Goal: Information Seeking & Learning: Learn about a topic

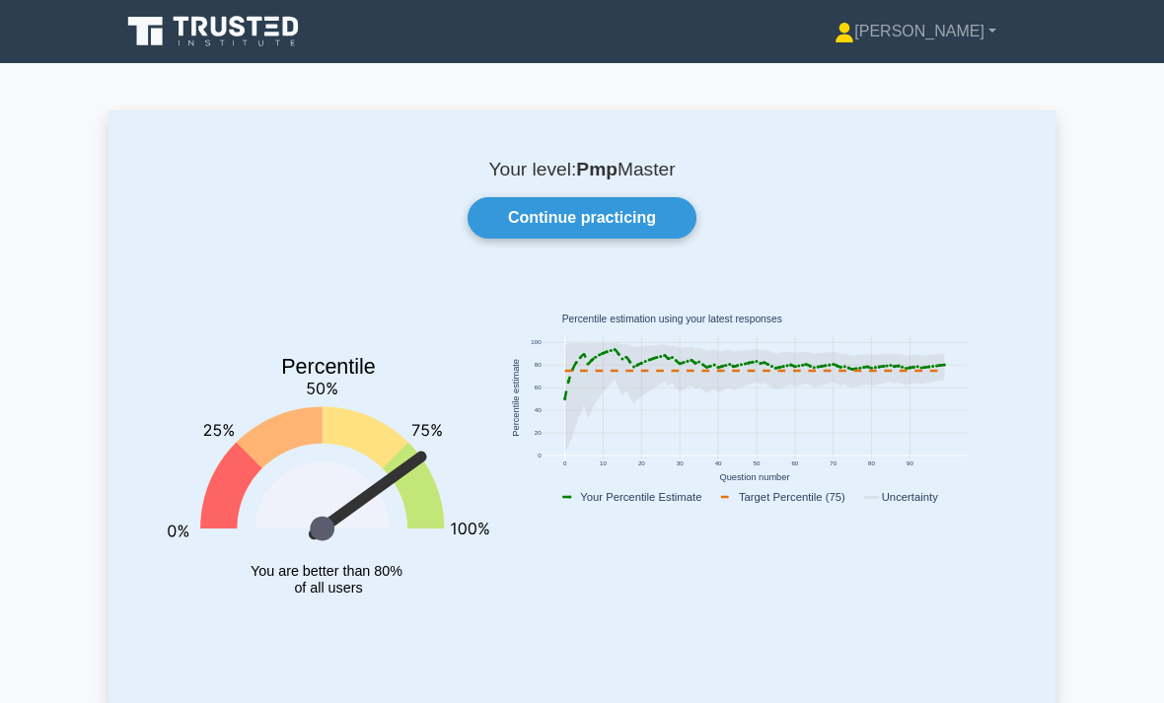
click at [938, 37] on link "[PERSON_NAME]" at bounding box center [915, 31] width 257 height 39
click at [886, 77] on link "Profile" at bounding box center [866, 78] width 156 height 32
click at [626, 220] on link "Continue practicing" at bounding box center [582, 217] width 229 height 41
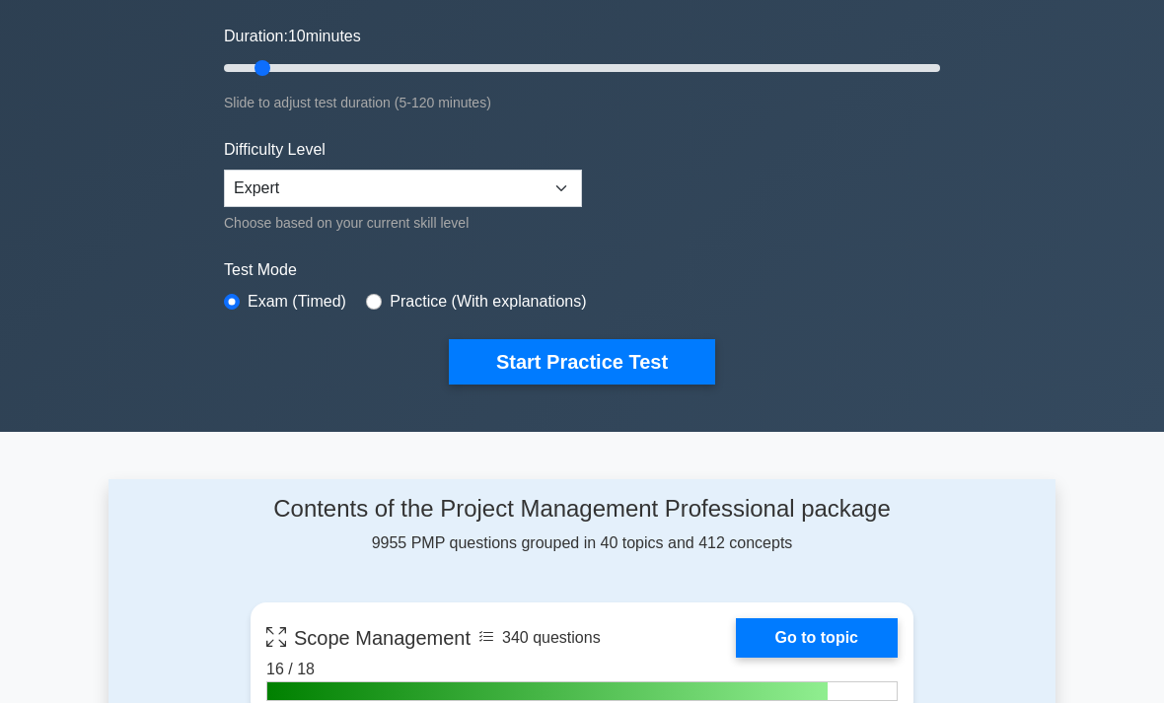
scroll to position [374, 0]
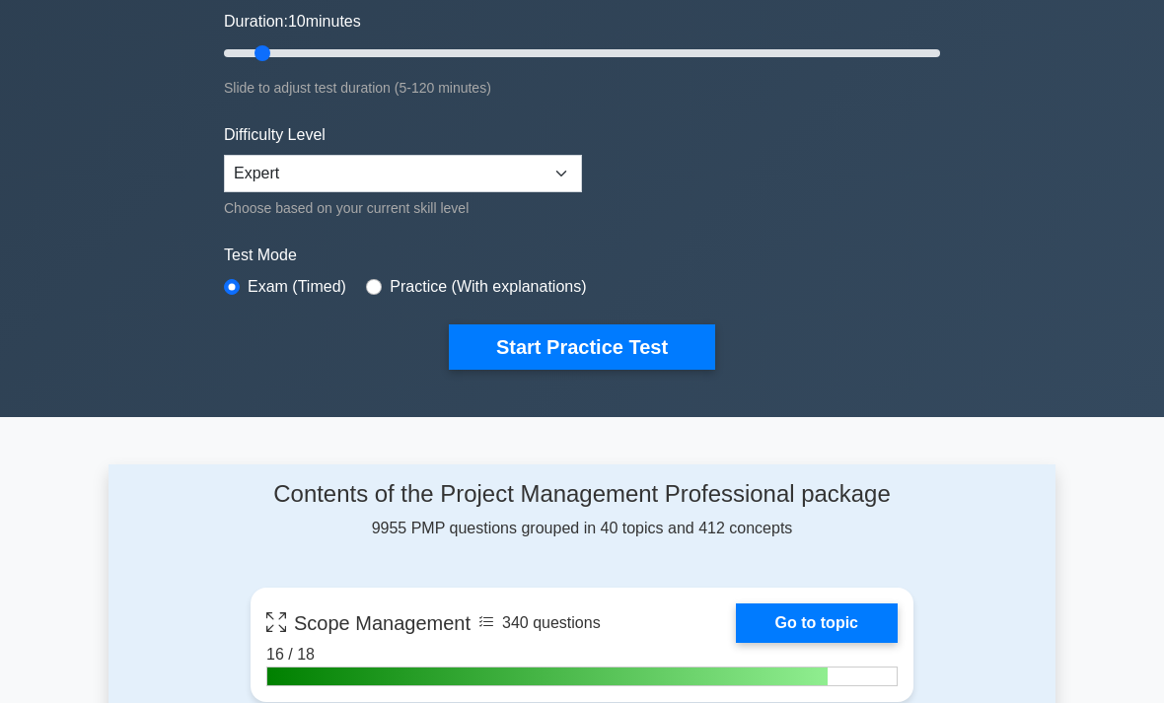
click at [654, 347] on button "Start Practice Test" at bounding box center [582, 347] width 266 height 45
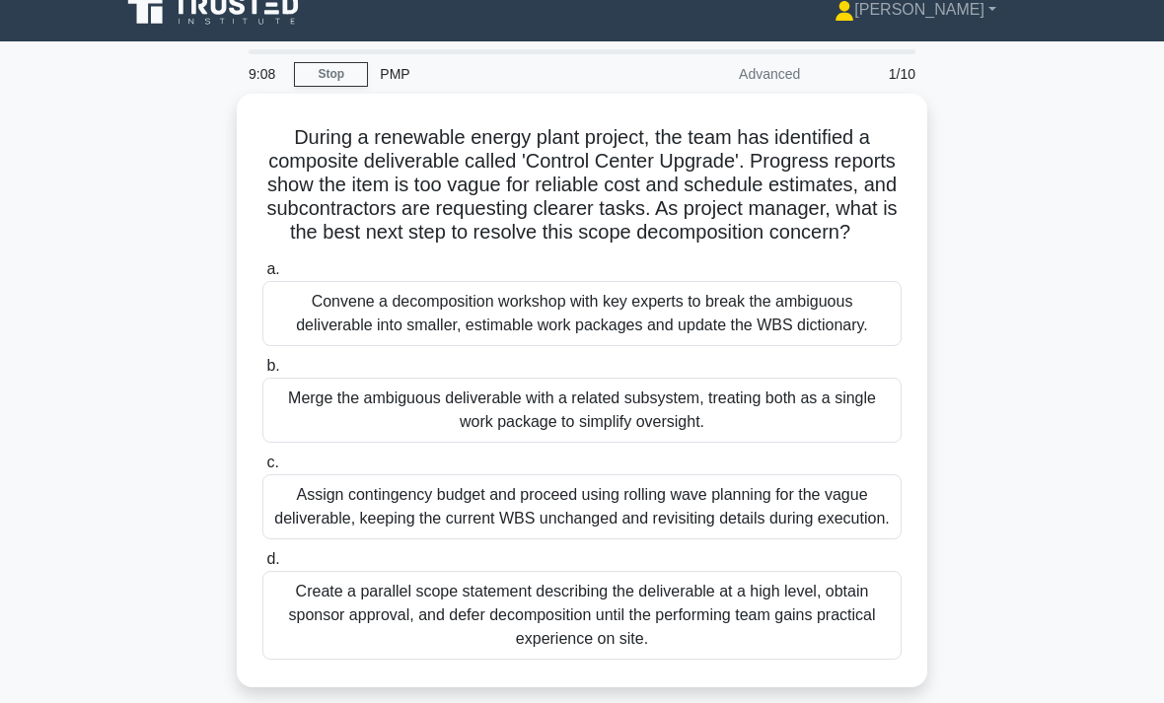
scroll to position [20, 0]
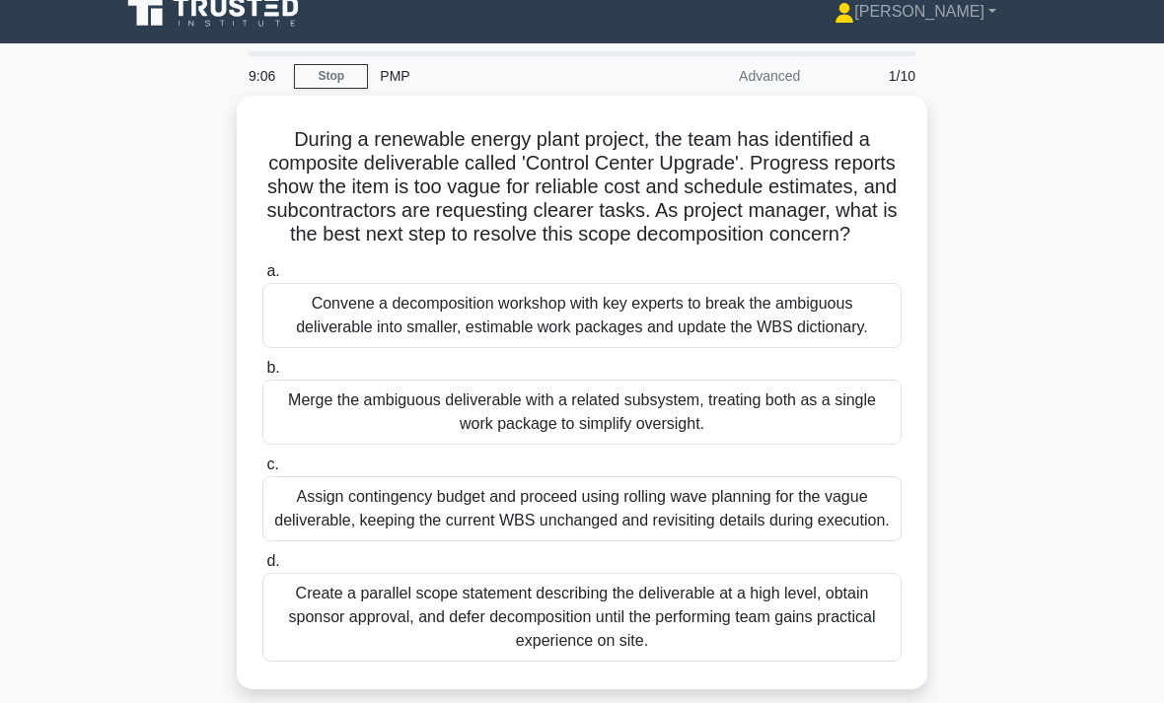
click at [711, 348] on div "Convene a decomposition workshop with key experts to break the ambiguous delive…" at bounding box center [581, 315] width 639 height 65
click at [262, 278] on input "a. Convene a decomposition workshop with key experts to break the ambiguous del…" at bounding box center [262, 271] width 0 height 13
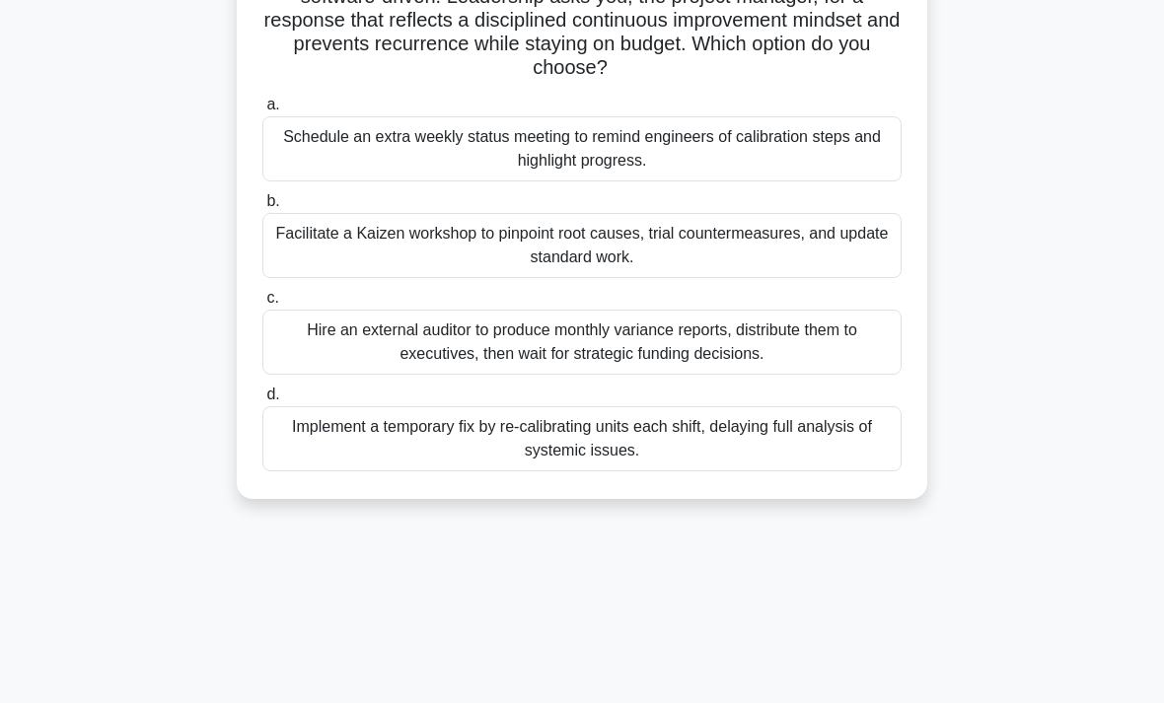
scroll to position [225, 0]
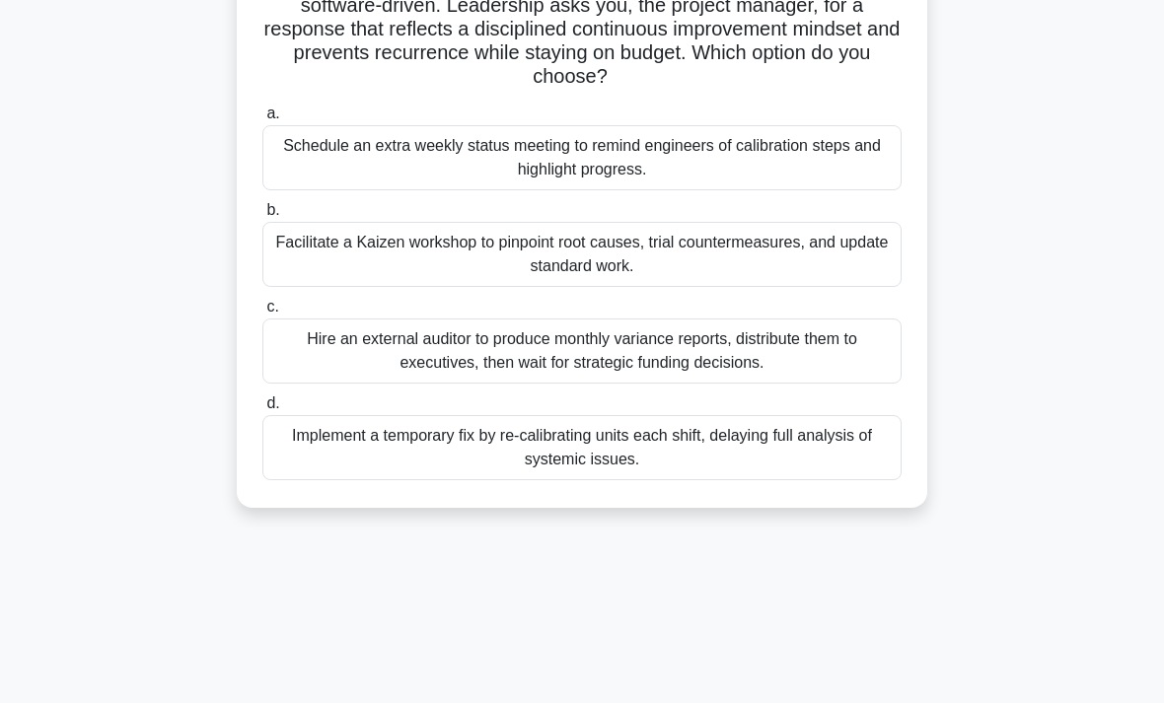
click at [326, 250] on div "Facilitate a Kaizen workshop to pinpoint root causes, trial countermeasures, an…" at bounding box center [581, 254] width 639 height 65
click at [262, 217] on input "b. Facilitate a Kaizen workshop to pinpoint root causes, trial countermeasures,…" at bounding box center [262, 210] width 0 height 13
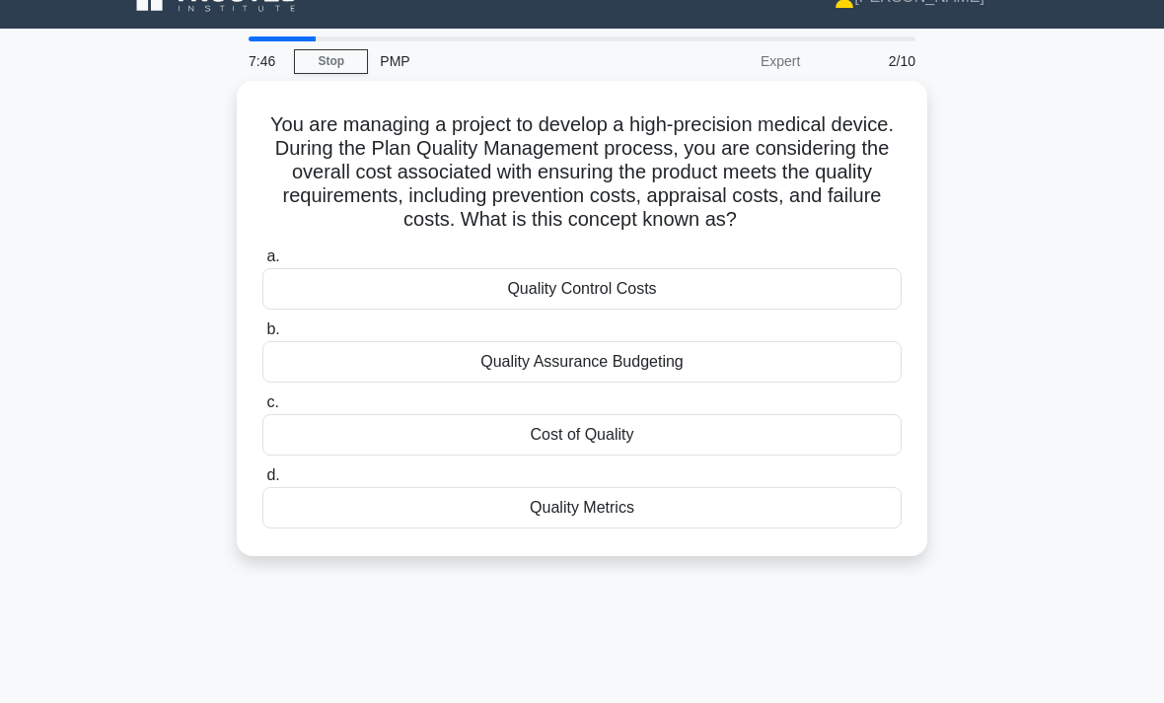
scroll to position [28, 0]
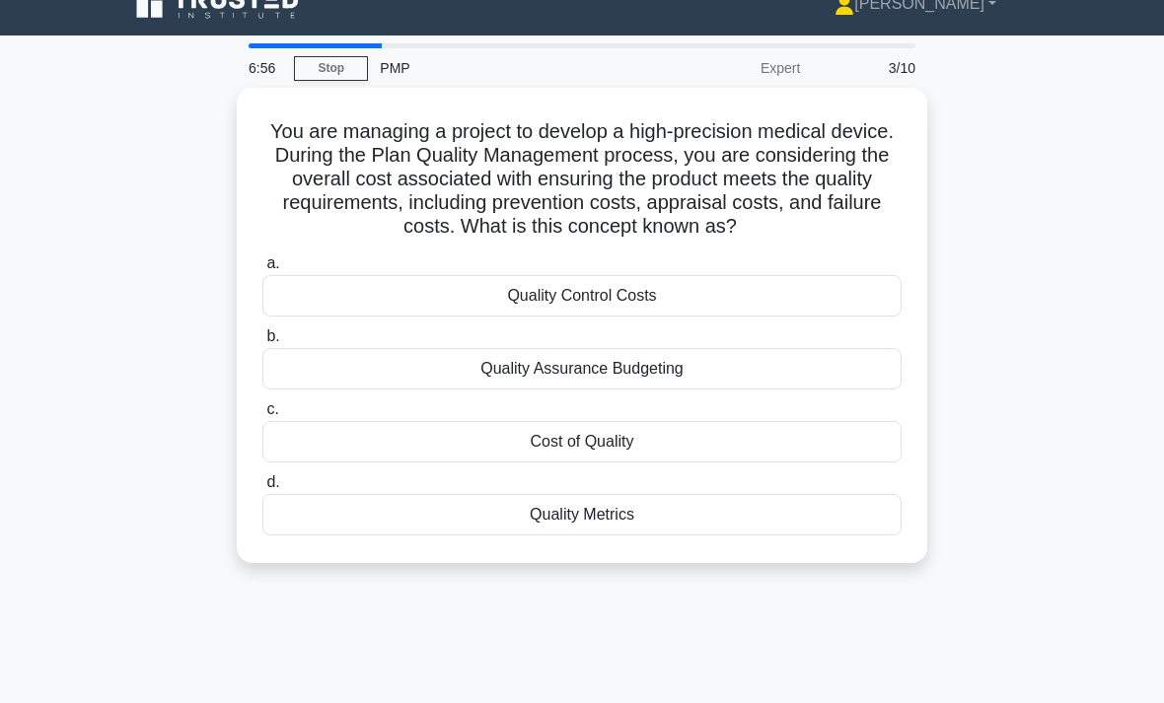
click at [698, 463] on div "Cost of Quality" at bounding box center [581, 441] width 639 height 41
click at [262, 416] on input "c. Cost of Quality" at bounding box center [262, 410] width 0 height 13
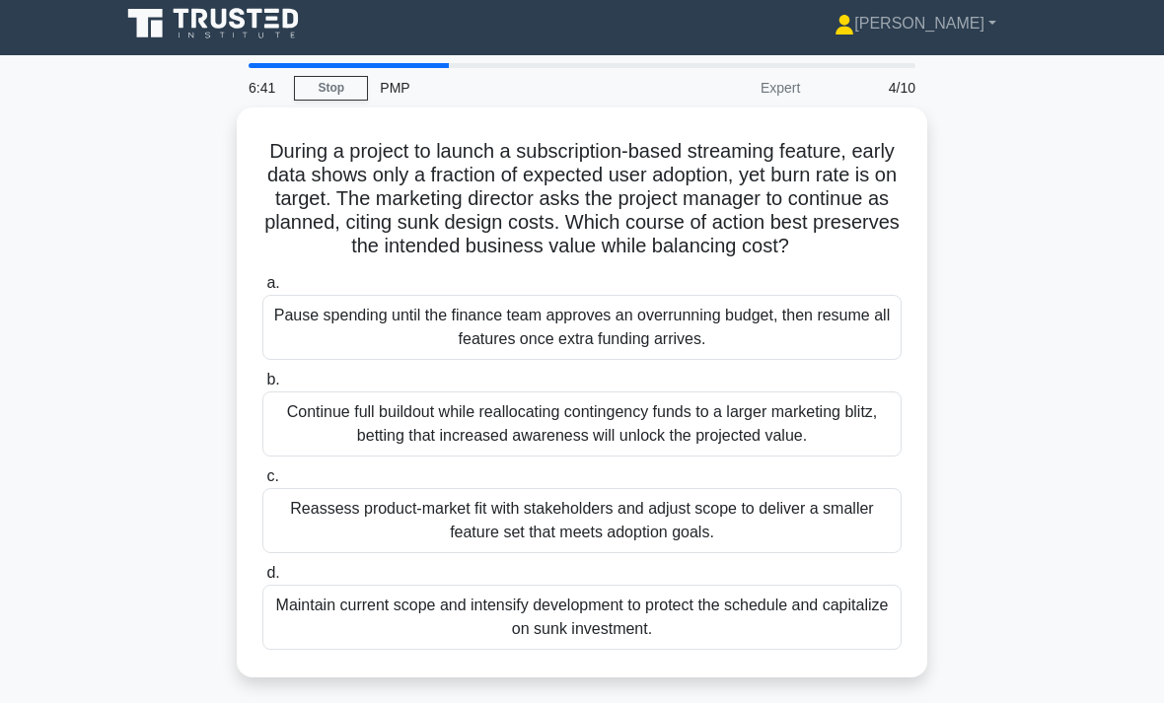
scroll to position [0, 0]
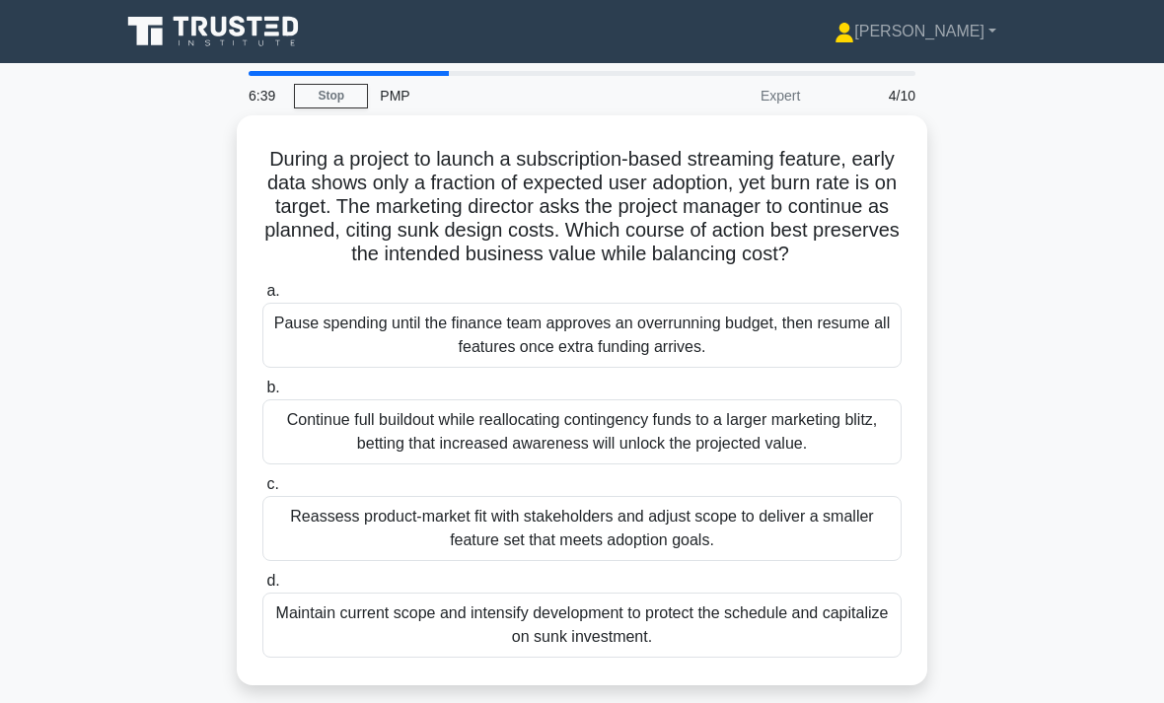
click at [331, 101] on link "Stop" at bounding box center [331, 96] width 74 height 25
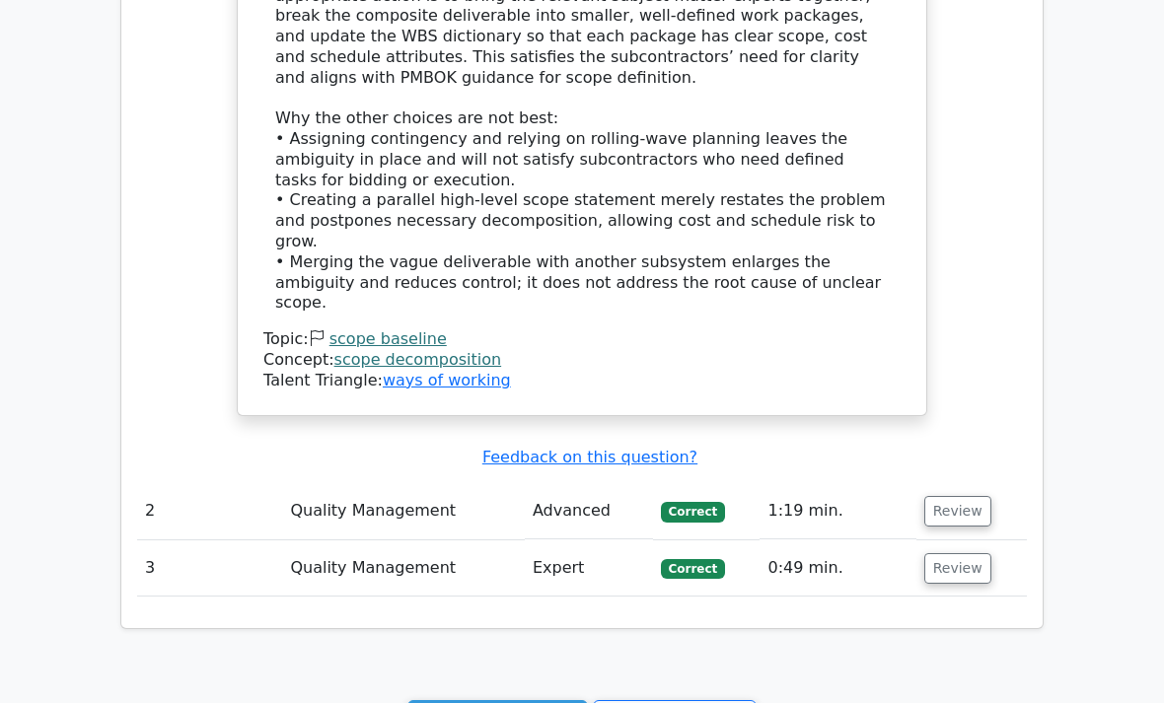
scroll to position [1791, 0]
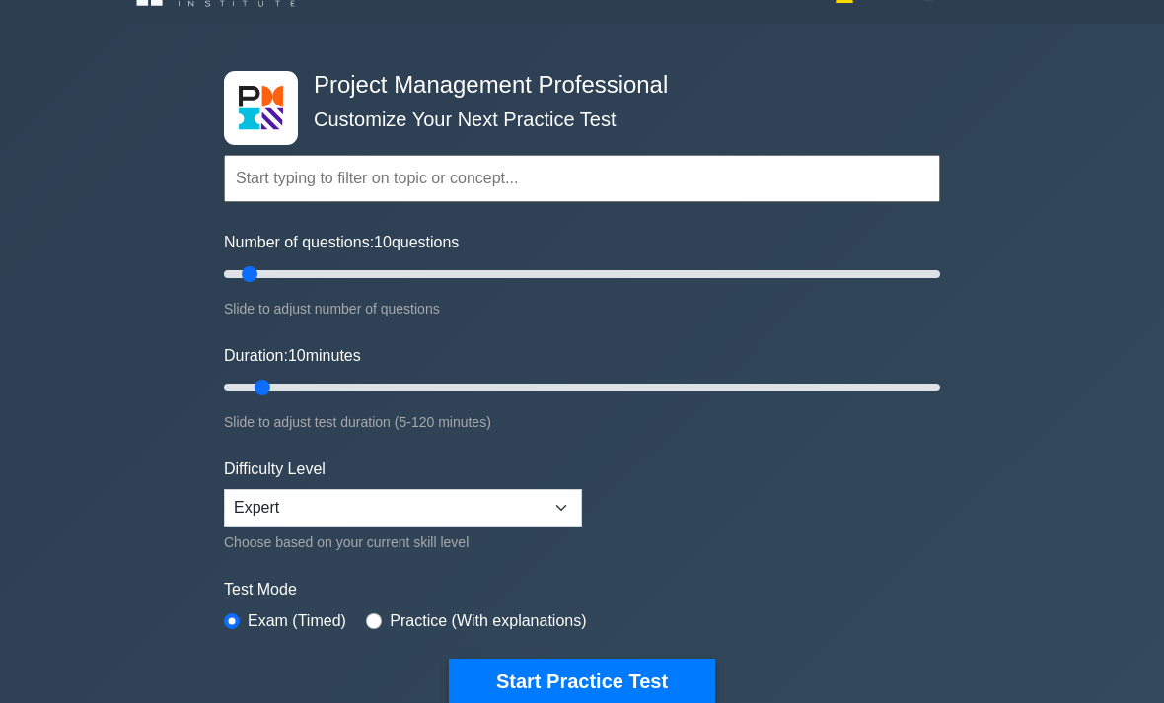
scroll to position [227, 0]
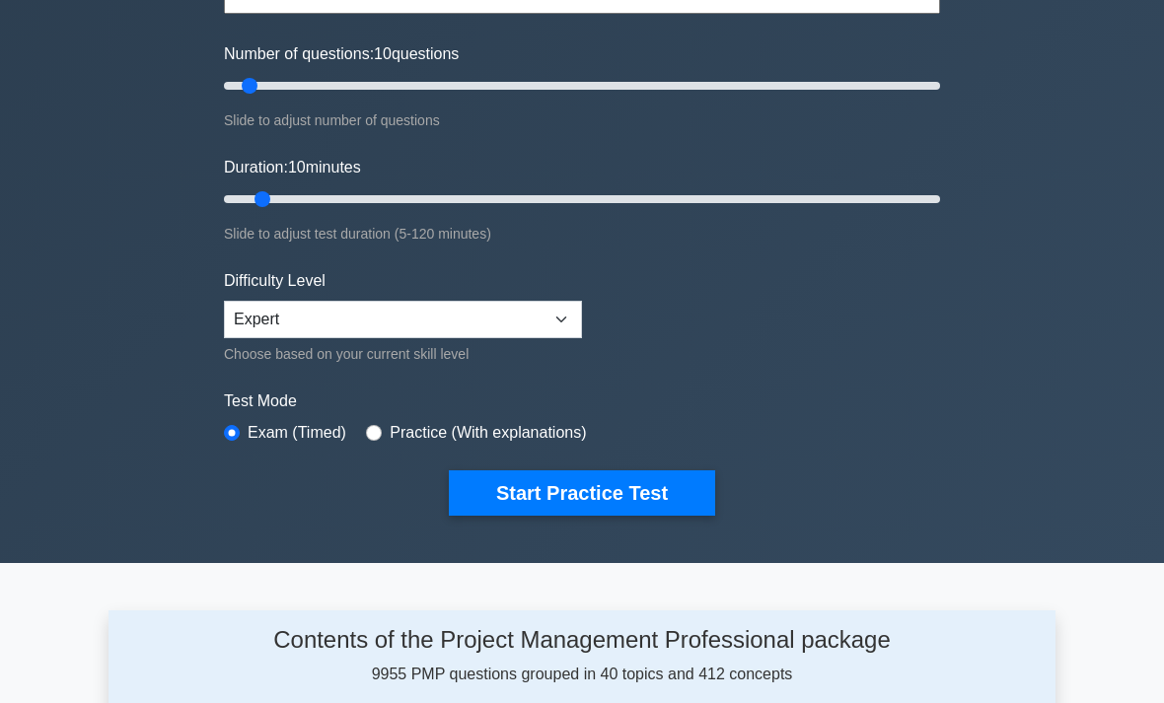
click at [496, 494] on button "Start Practice Test" at bounding box center [582, 494] width 266 height 45
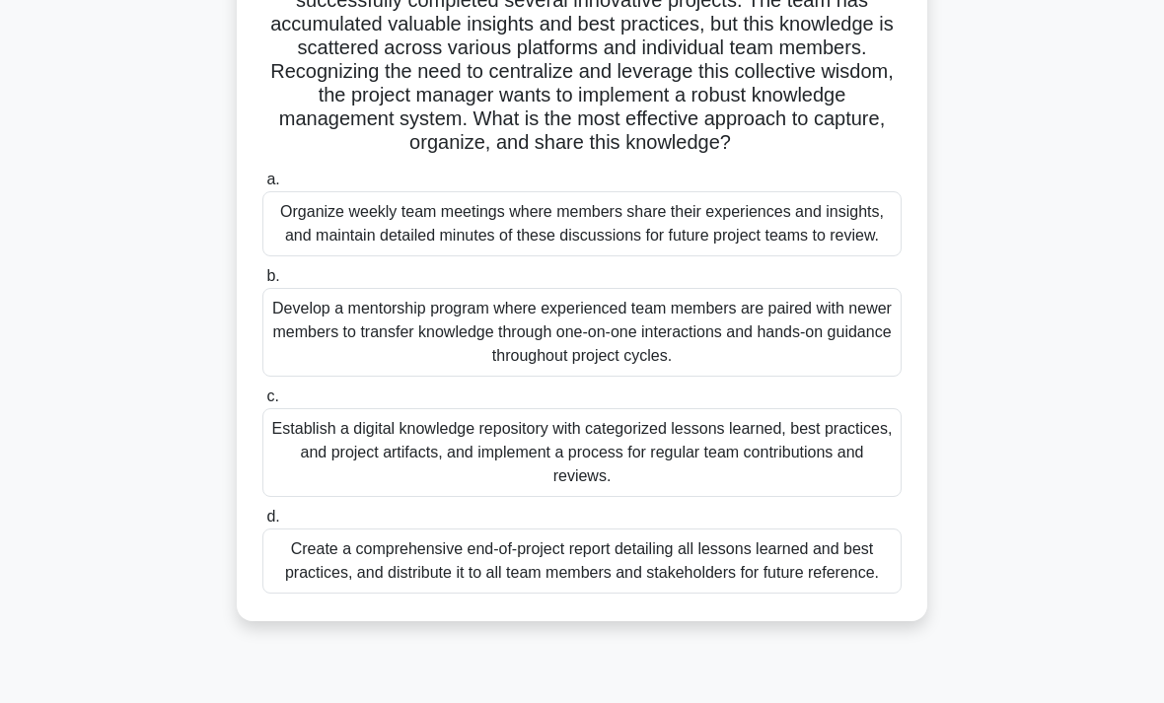
scroll to position [185, 0]
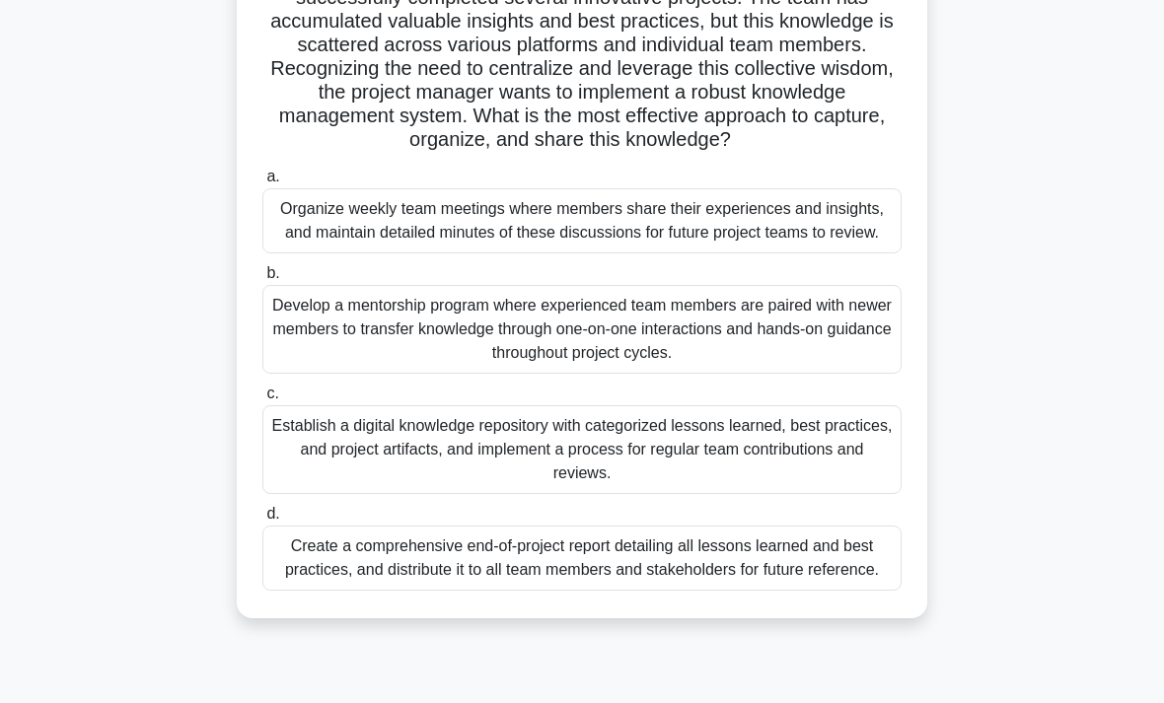
click at [452, 100] on h5 "A project manager leads a software development team that has successfully compl…" at bounding box center [581, 57] width 643 height 191
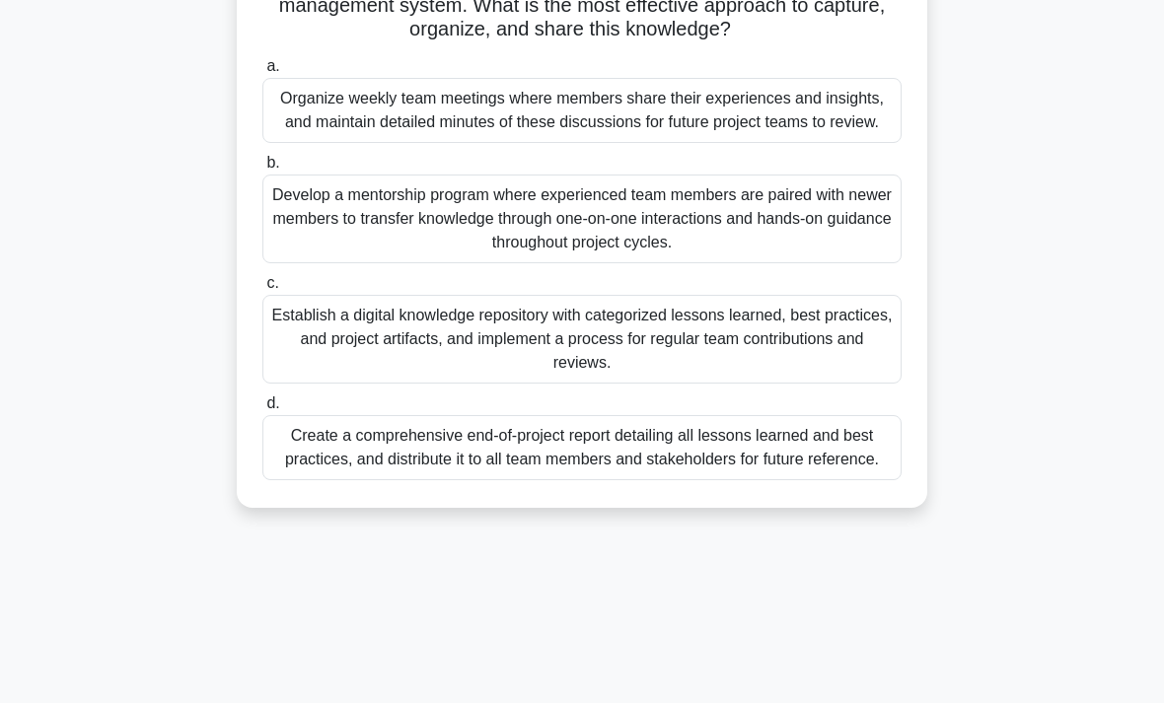
scroll to position [299, 0]
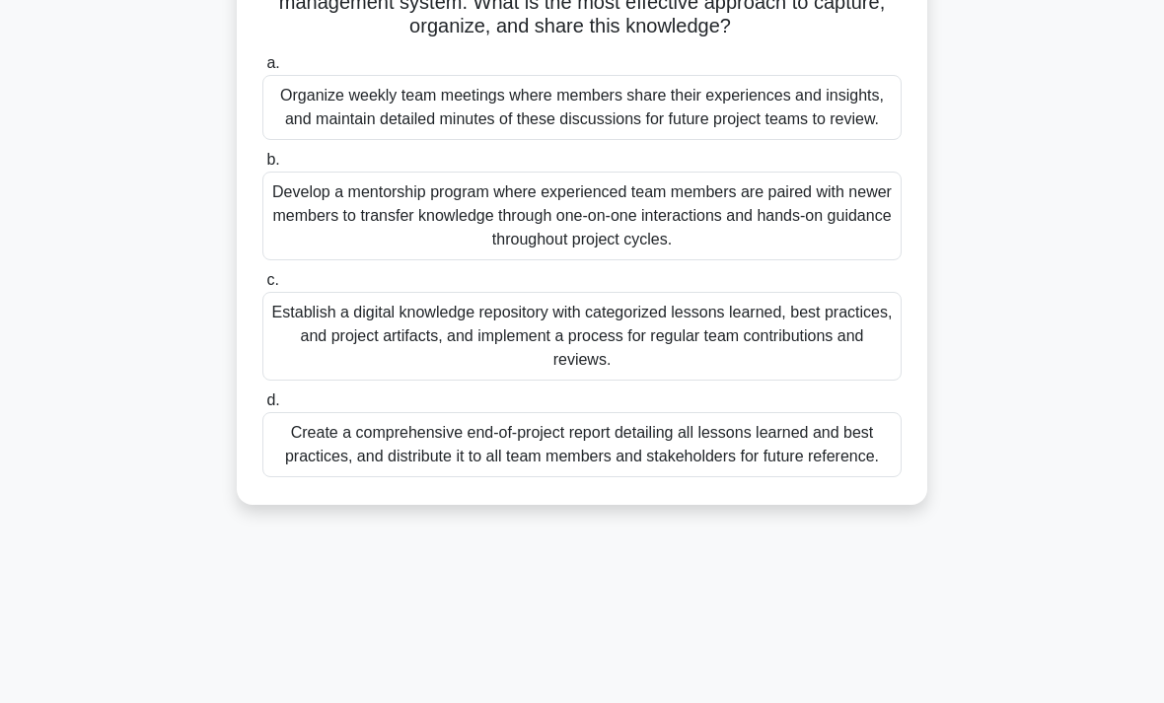
click at [330, 381] on div "Establish a digital knowledge repository with categorized lessons learned, best…" at bounding box center [581, 336] width 639 height 89
click at [262, 287] on input "c. Establish a digital knowledge repository with categorized lessons learned, b…" at bounding box center [262, 280] width 0 height 13
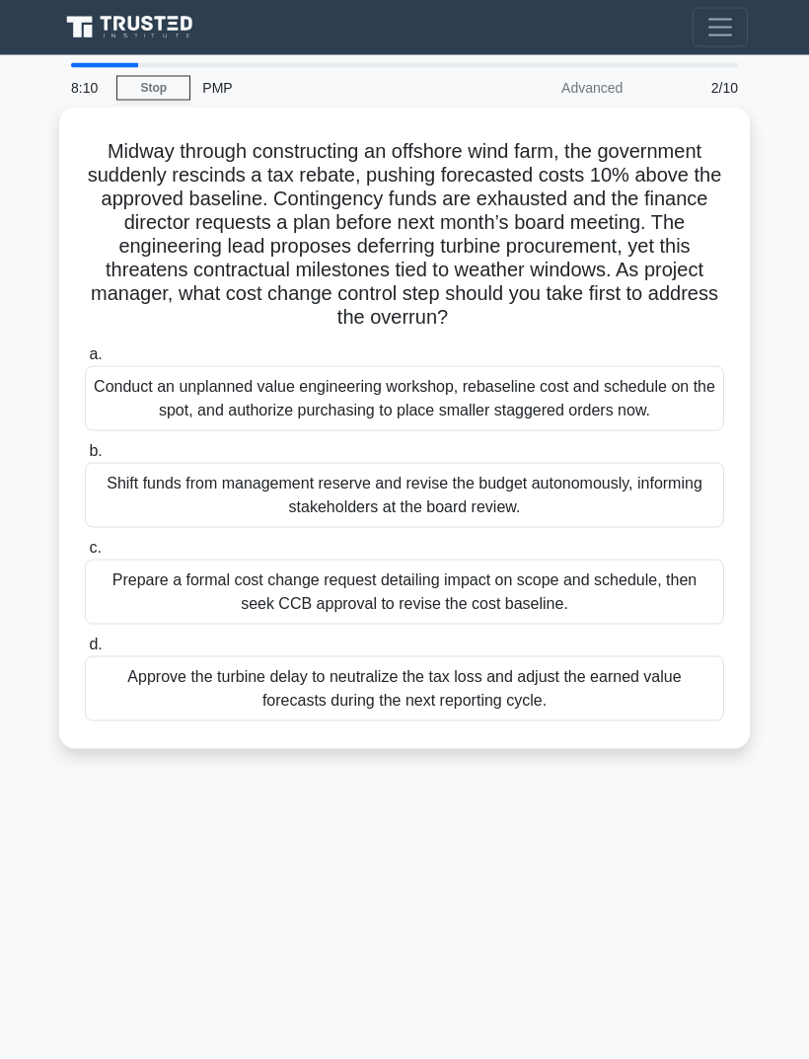
scroll to position [56, 0]
click at [156, 588] on div "Prepare a formal cost change request detailing impact on scope and schedule, th…" at bounding box center [404, 591] width 639 height 65
click at [85, 554] on input "c. Prepare a formal cost change request detailing impact on scope and schedule,…" at bounding box center [85, 548] width 0 height 13
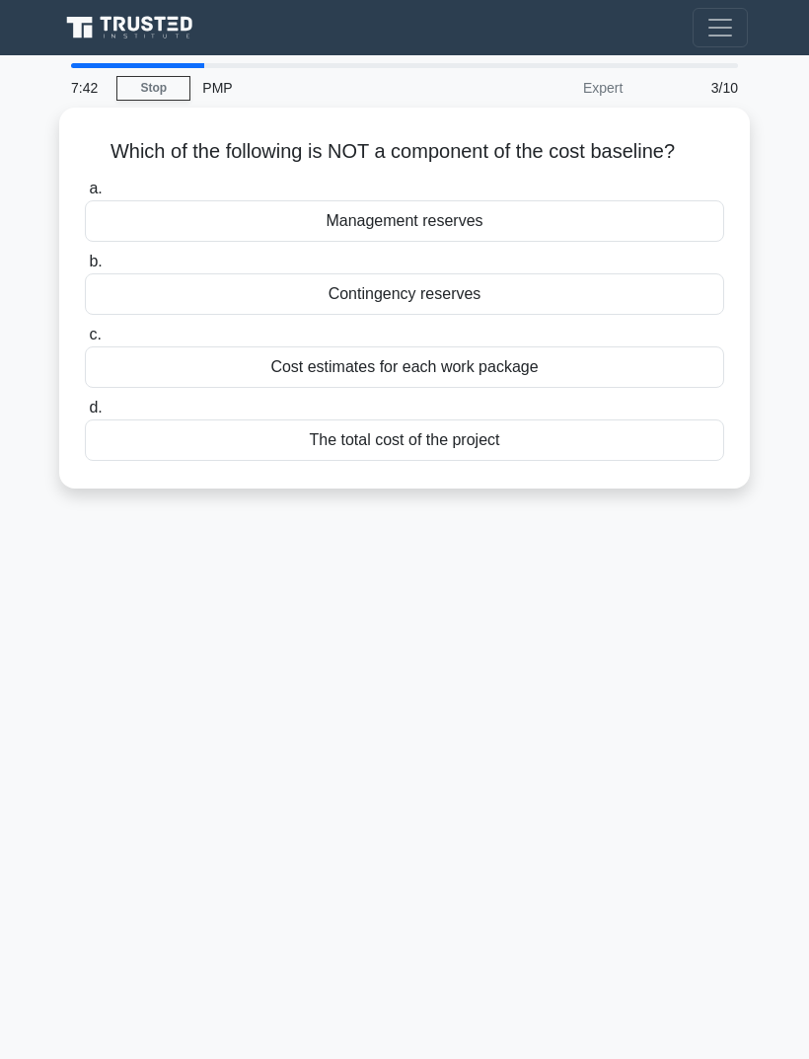
click at [514, 200] on div "Management reserves" at bounding box center [404, 220] width 639 height 41
click at [85, 191] on input "a. Management reserves" at bounding box center [85, 189] width 0 height 13
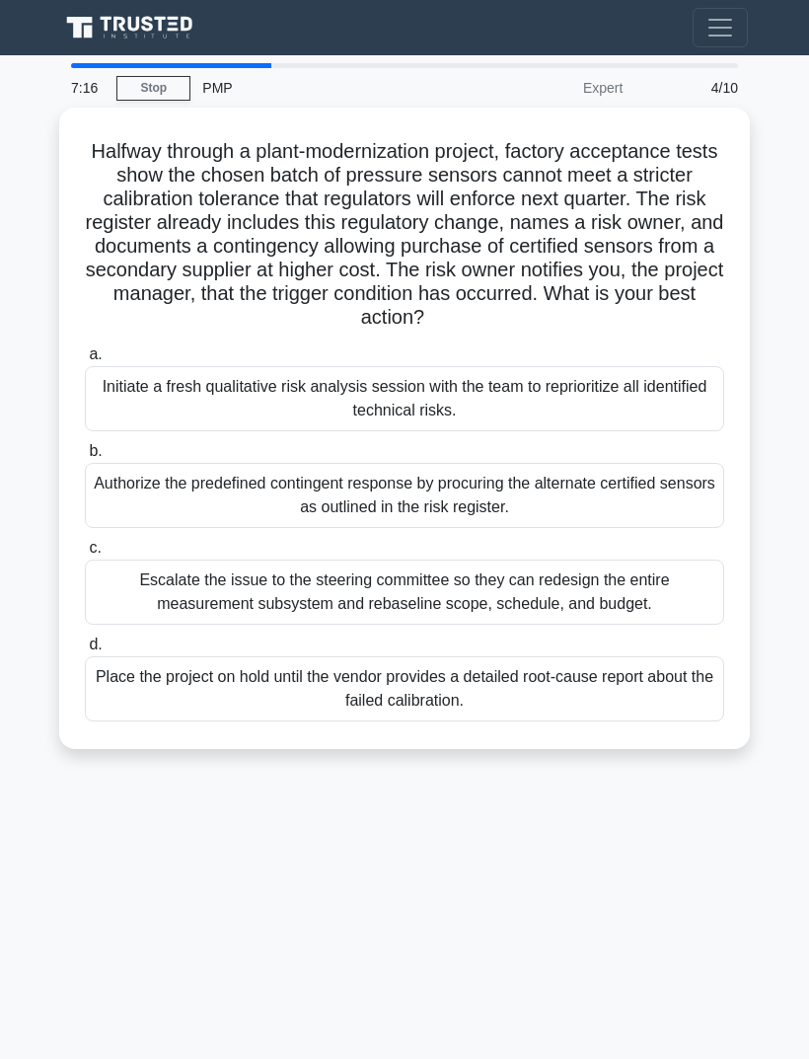
scroll to position [63, 0]
click at [652, 463] on div "Authorize the predefined contingent response by procuring the alternate certifi…" at bounding box center [404, 495] width 639 height 65
click at [85, 452] on input "b. Authorize the predefined contingent response by procuring the alternate cert…" at bounding box center [85, 451] width 0 height 13
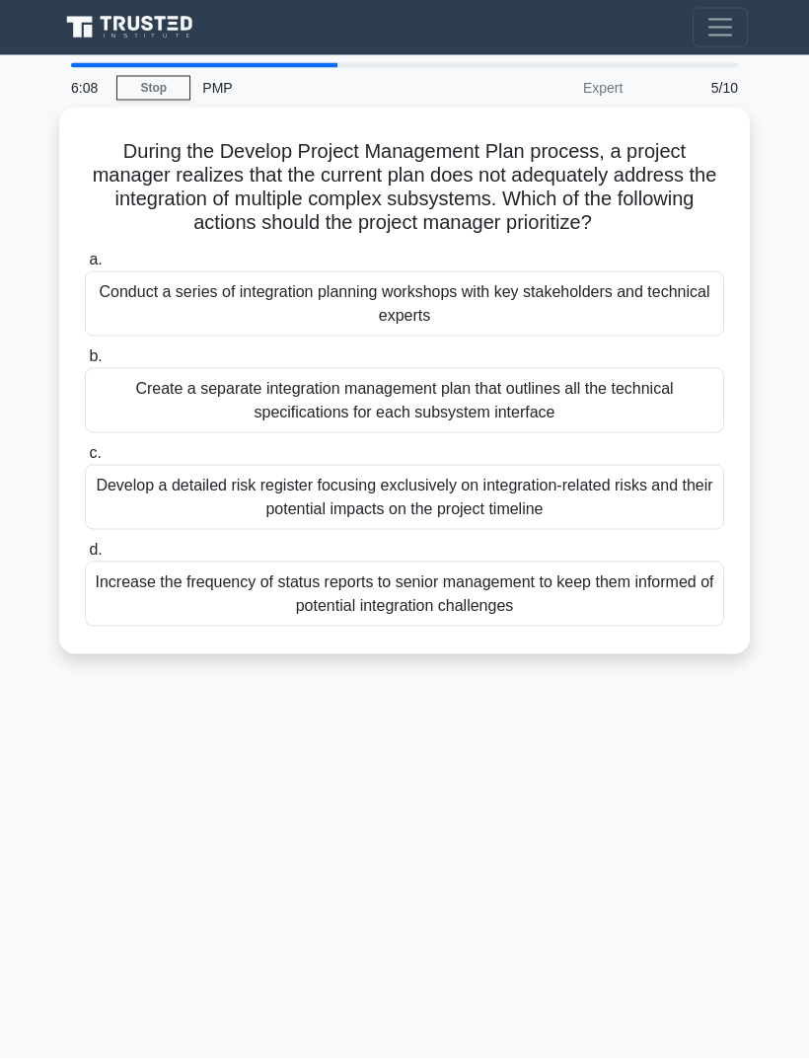
scroll to position [36, 0]
click at [687, 390] on div "Create a separate integration management plan that outlines all the technical s…" at bounding box center [404, 400] width 639 height 65
click at [85, 363] on input "b. Create a separate integration management plan that outlines all the technica…" at bounding box center [85, 356] width 0 height 13
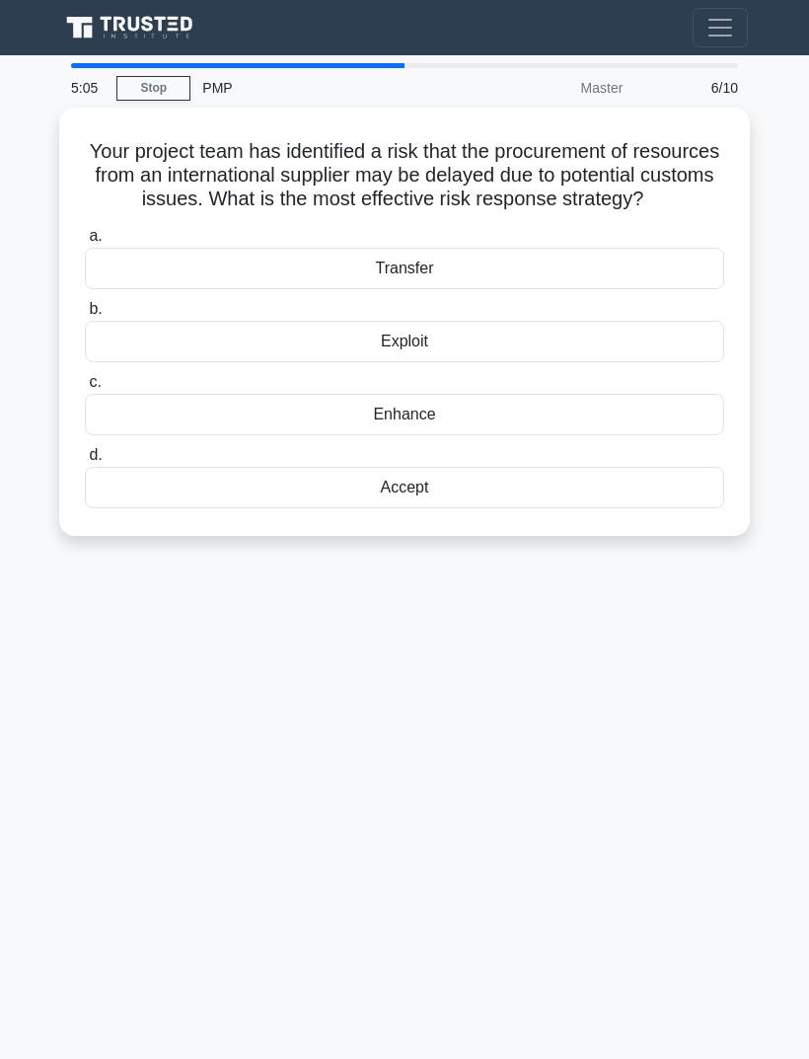
click at [625, 483] on div "Accept" at bounding box center [404, 487] width 639 height 41
click at [85, 462] on input "d. Accept" at bounding box center [85, 455] width 0 height 13
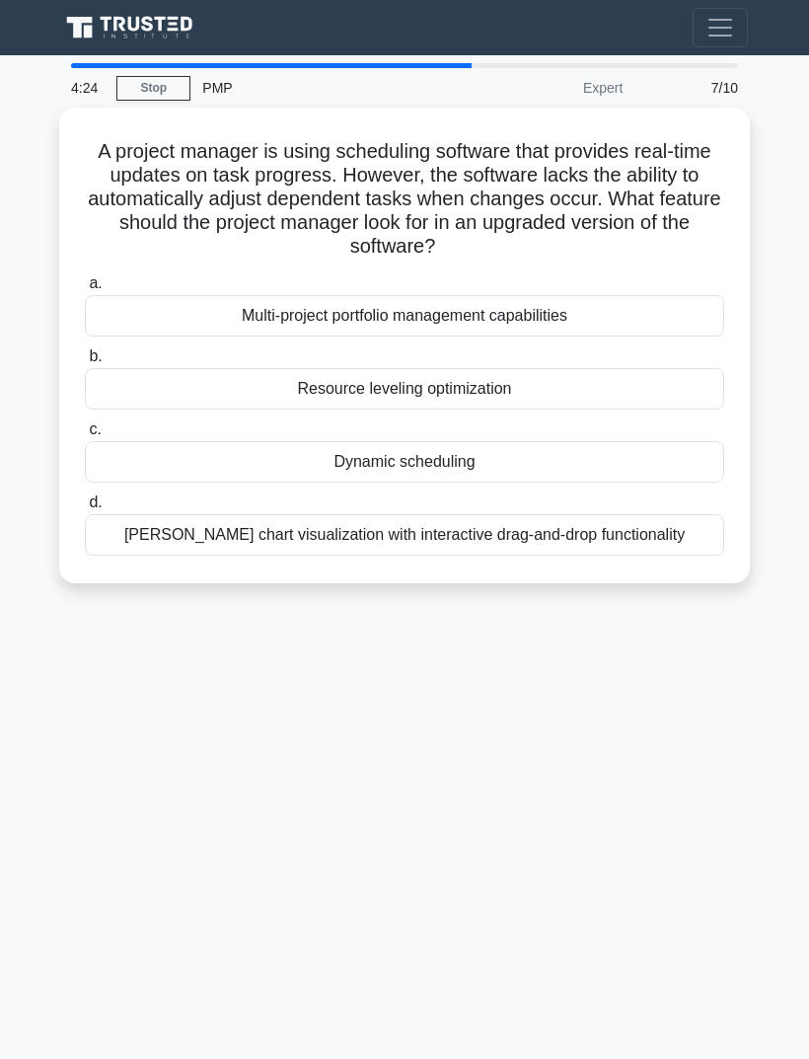
scroll to position [63, 0]
click at [445, 441] on div "Dynamic scheduling" at bounding box center [404, 461] width 639 height 41
click at [85, 423] on input "c. Dynamic scheduling" at bounding box center [85, 429] width 0 height 13
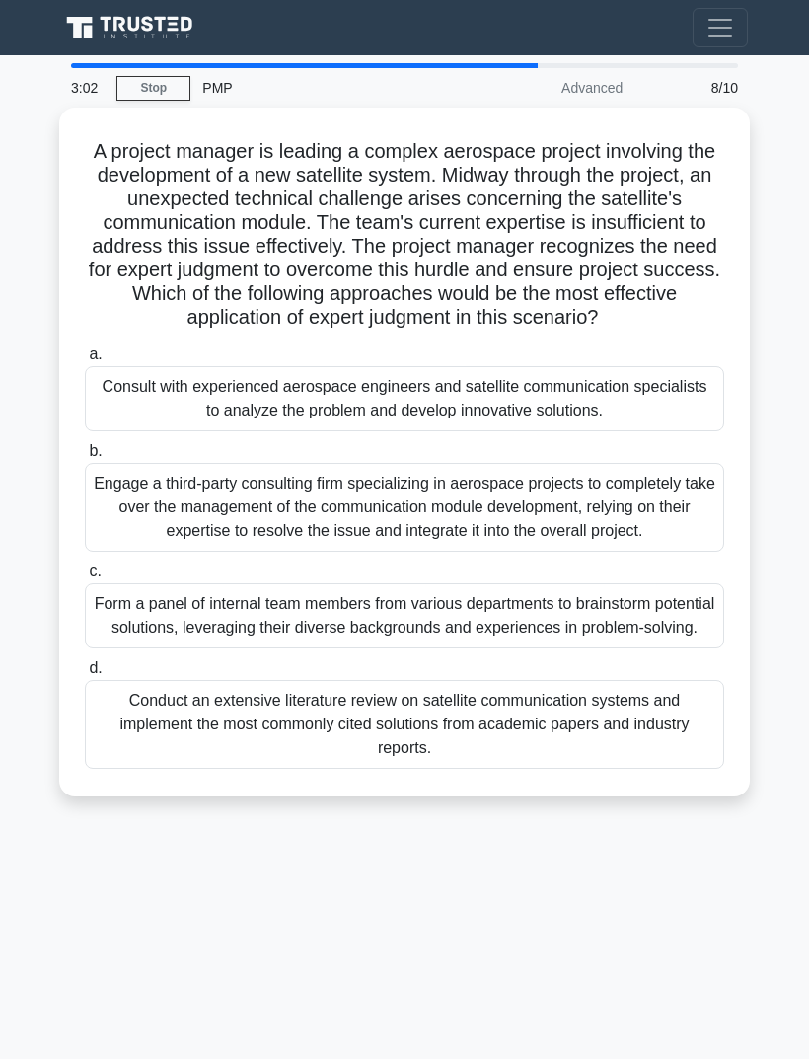
scroll to position [37, 0]
click at [572, 702] on div "Conduct an extensive literature review on satellite communication systems and i…" at bounding box center [404, 724] width 639 height 89
click at [85, 675] on input "d. Conduct an extensive literature review on satellite communication systems an…" at bounding box center [85, 668] width 0 height 13
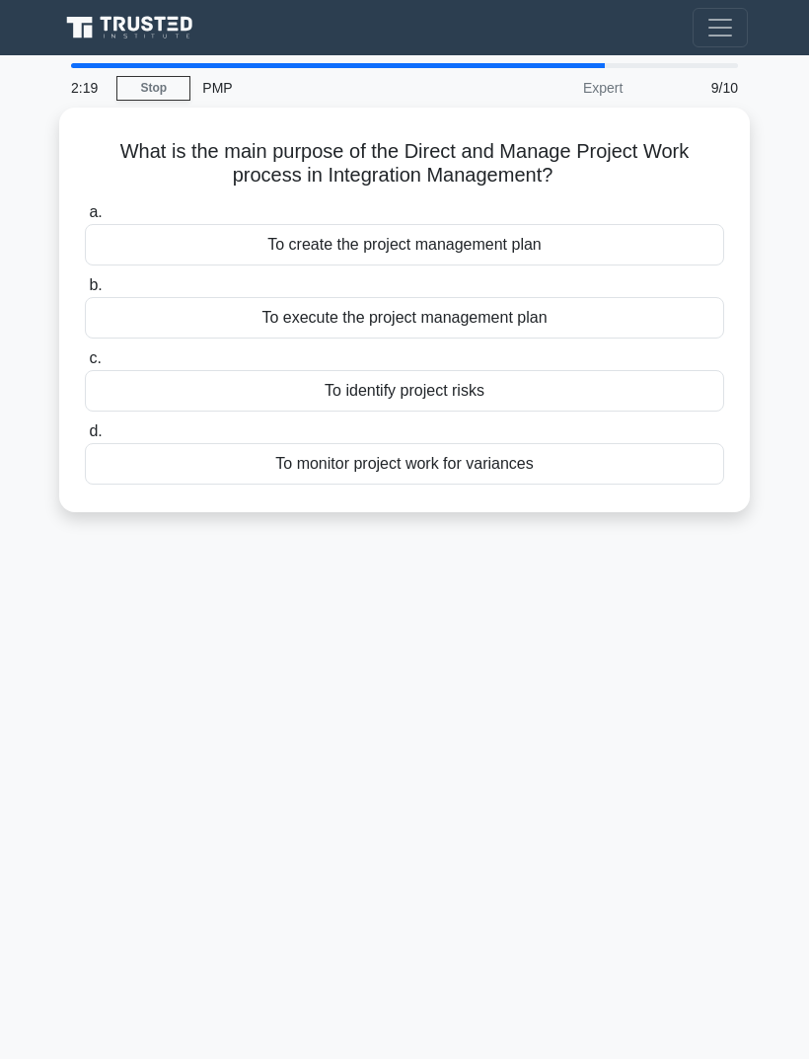
click at [622, 297] on div "To execute the project management plan" at bounding box center [404, 317] width 639 height 41
click at [85, 288] on input "b. To execute the project management plan" at bounding box center [85, 285] width 0 height 13
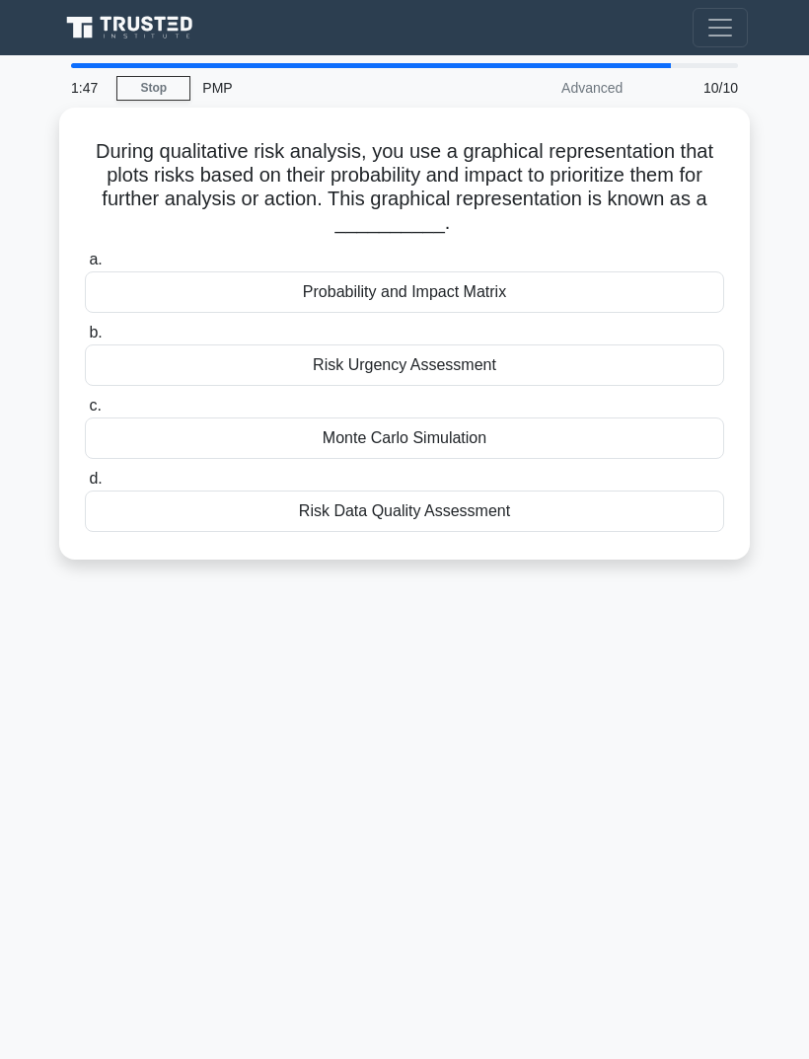
click at [541, 271] on div "Probability and Impact Matrix" at bounding box center [404, 291] width 639 height 41
click at [85, 254] on input "a. Probability and Impact Matrix" at bounding box center [85, 260] width 0 height 13
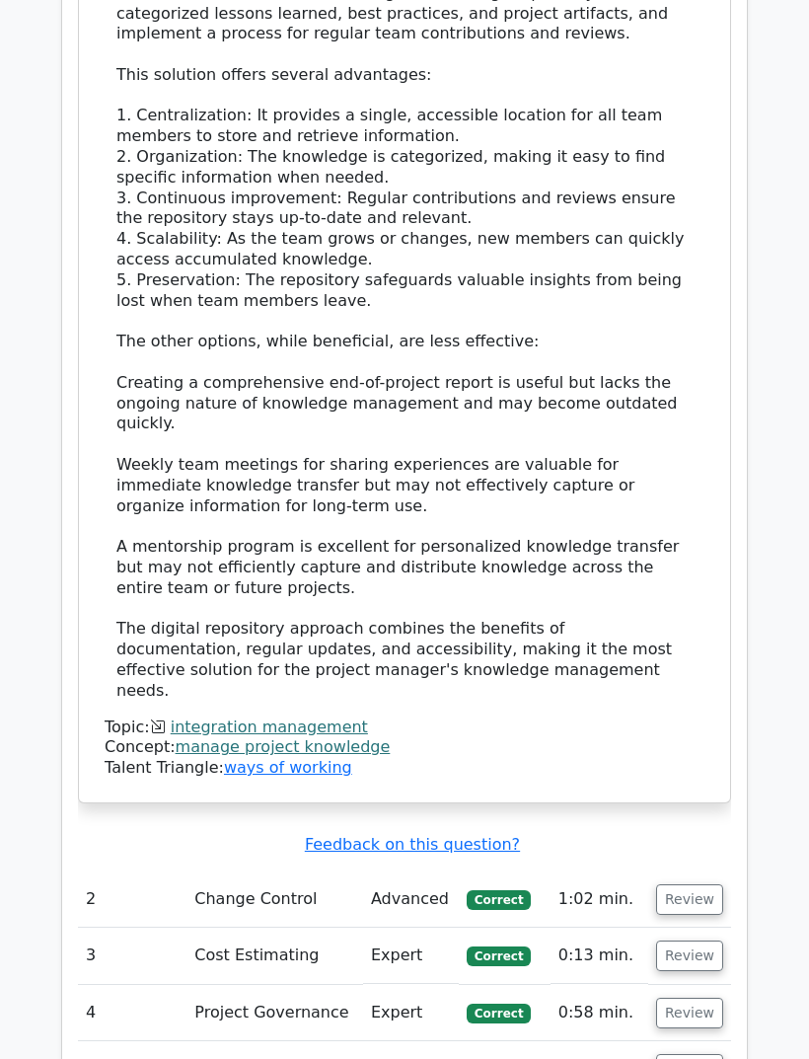
scroll to position [2034, 0]
click at [696, 884] on button "Review" at bounding box center [689, 899] width 67 height 31
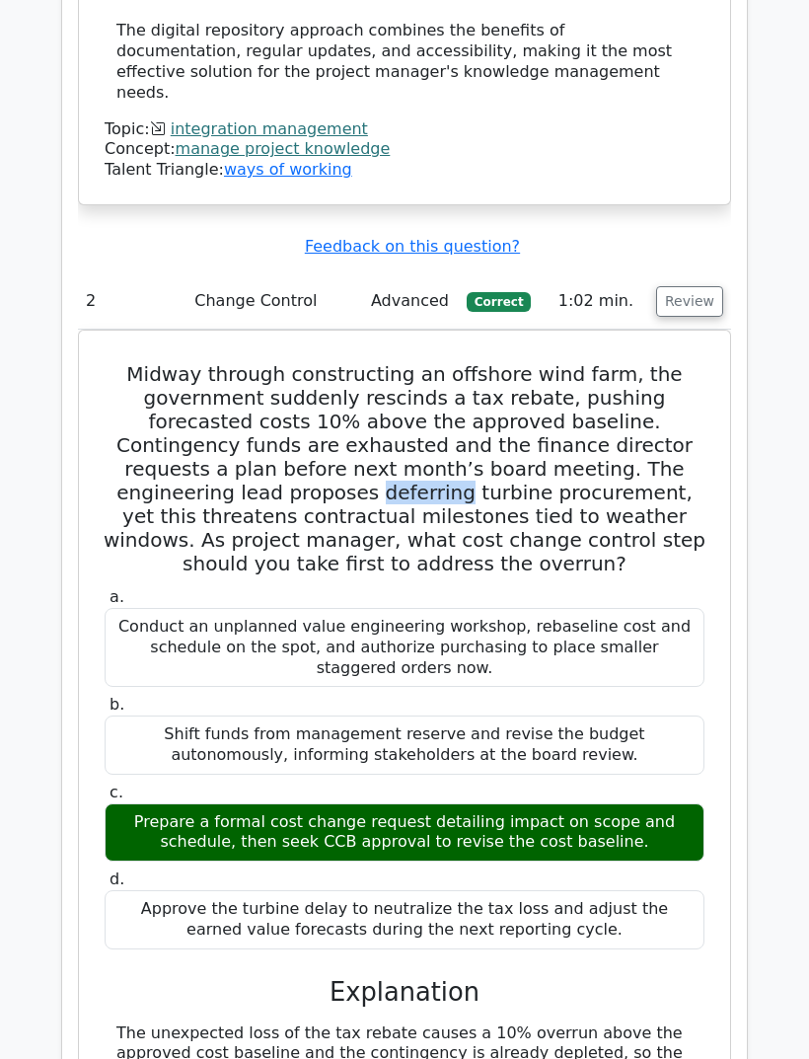
scroll to position [2632, 0]
